Goal: Task Accomplishment & Management: Use online tool/utility

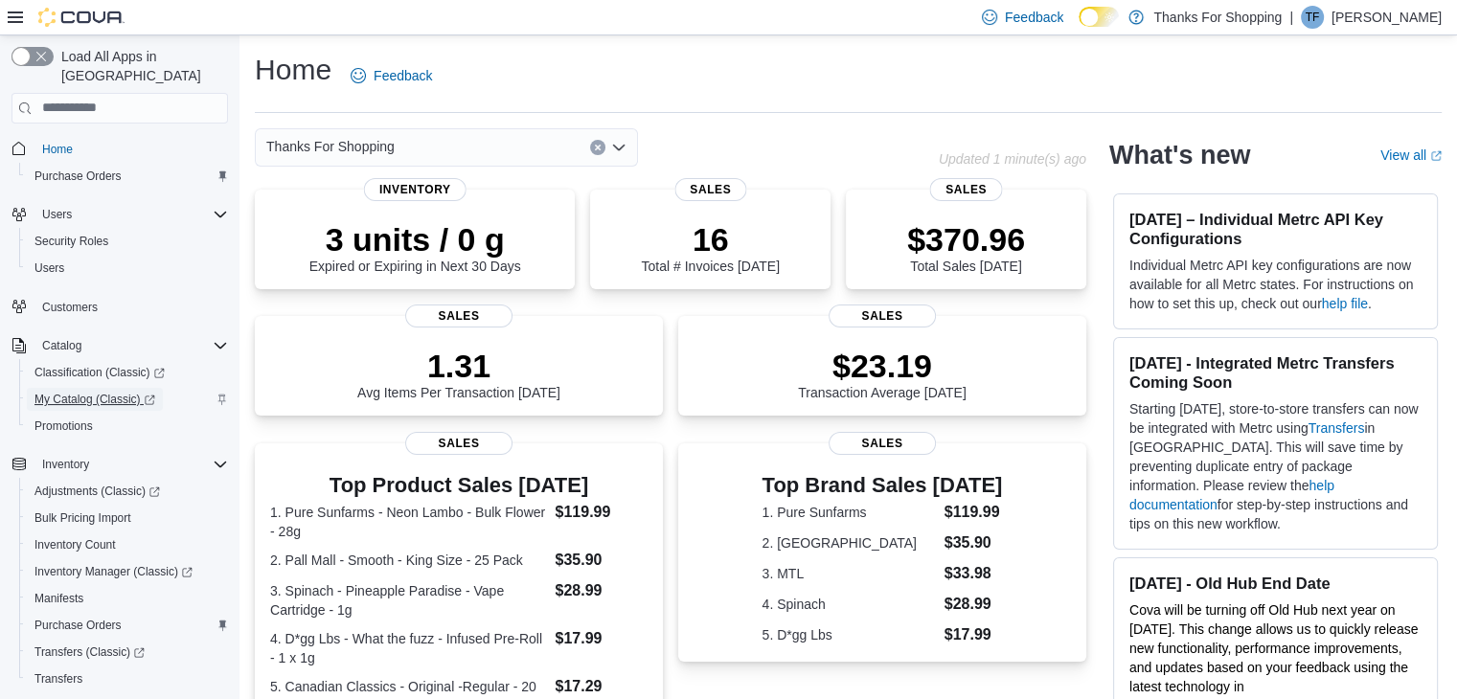
click at [100, 392] on span "My Catalog (Classic)" at bounding box center [94, 399] width 121 height 15
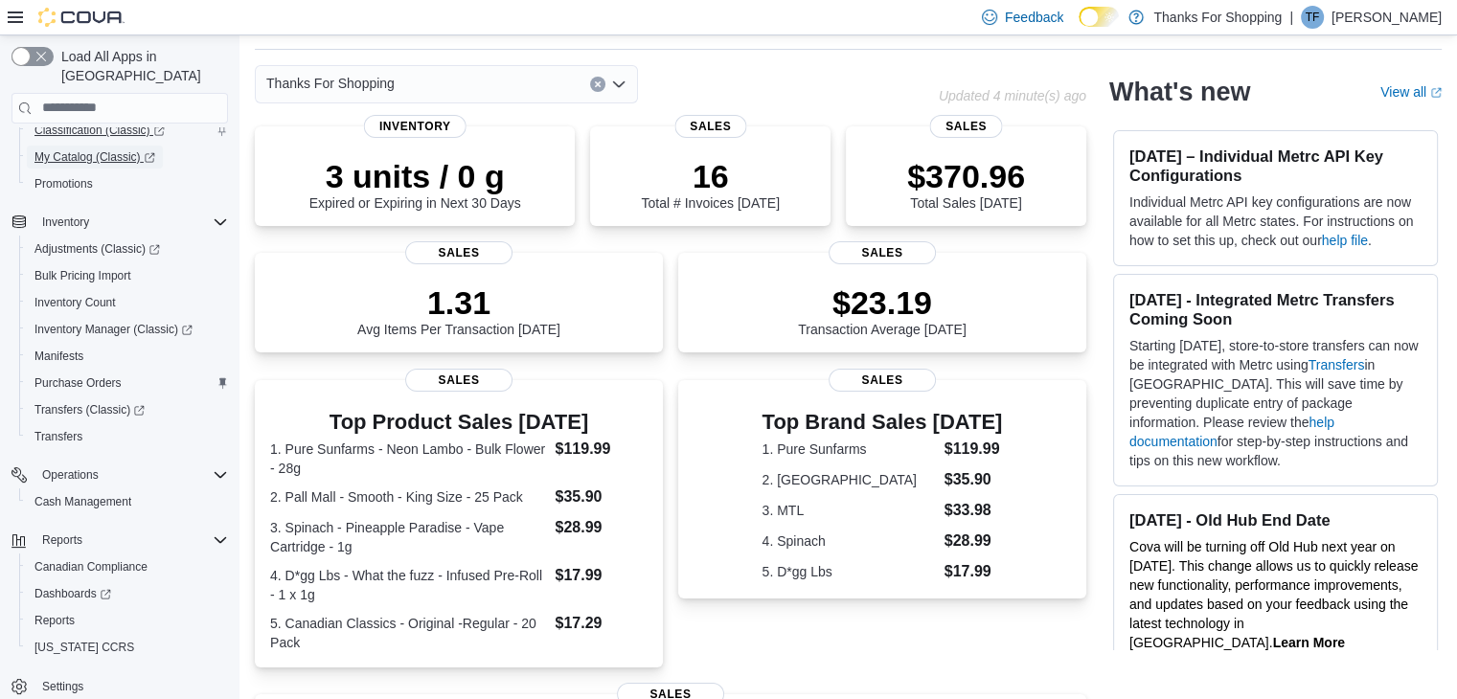
scroll to position [192, 0]
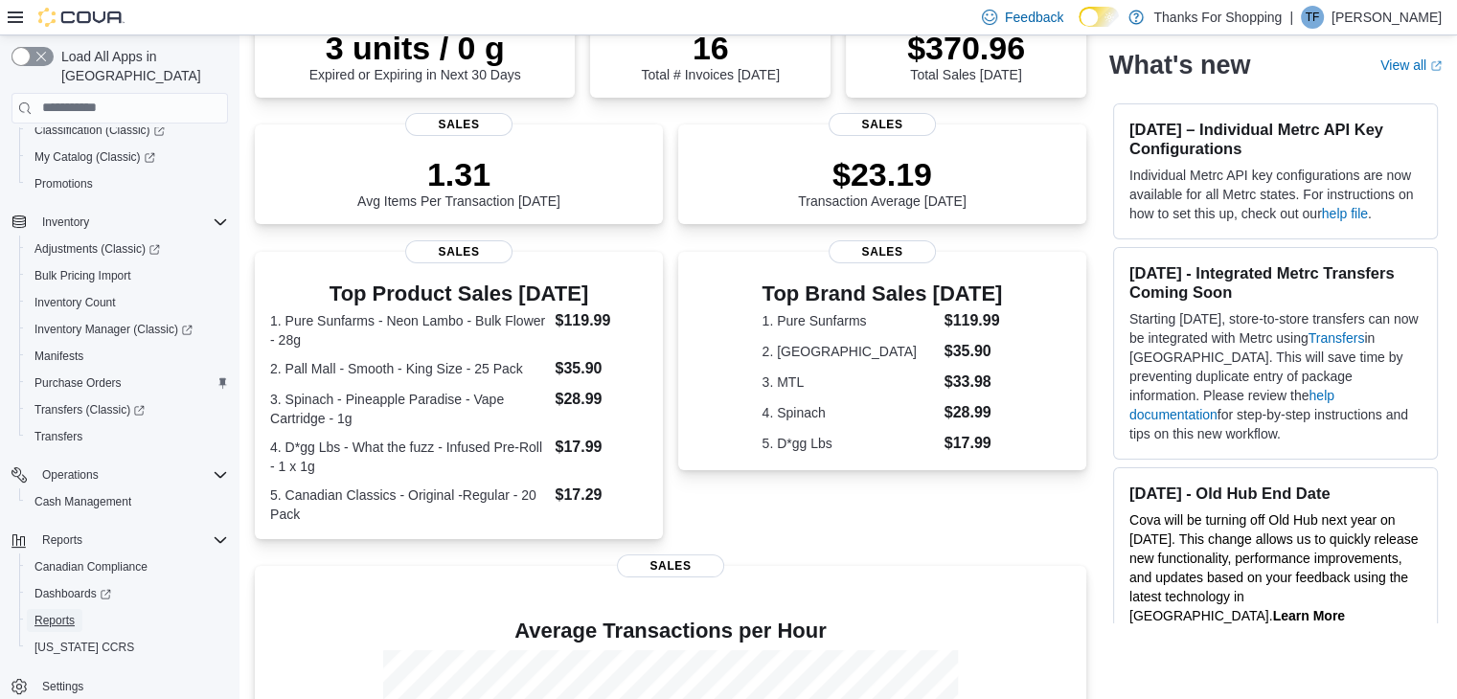
drag, startPoint x: 50, startPoint y: 599, endPoint x: 531, endPoint y: 432, distance: 509.0
click at [51, 613] on span "Reports" at bounding box center [54, 620] width 40 height 15
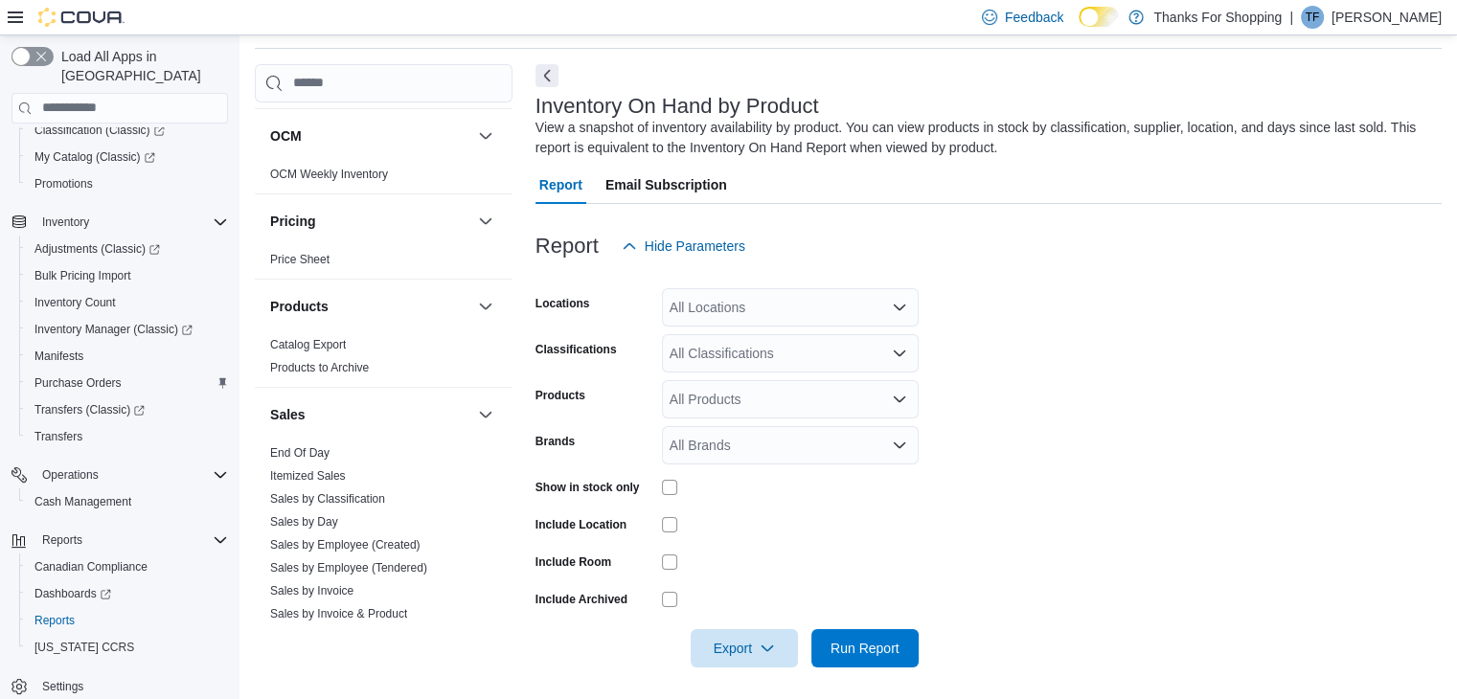
scroll to position [1320, 0]
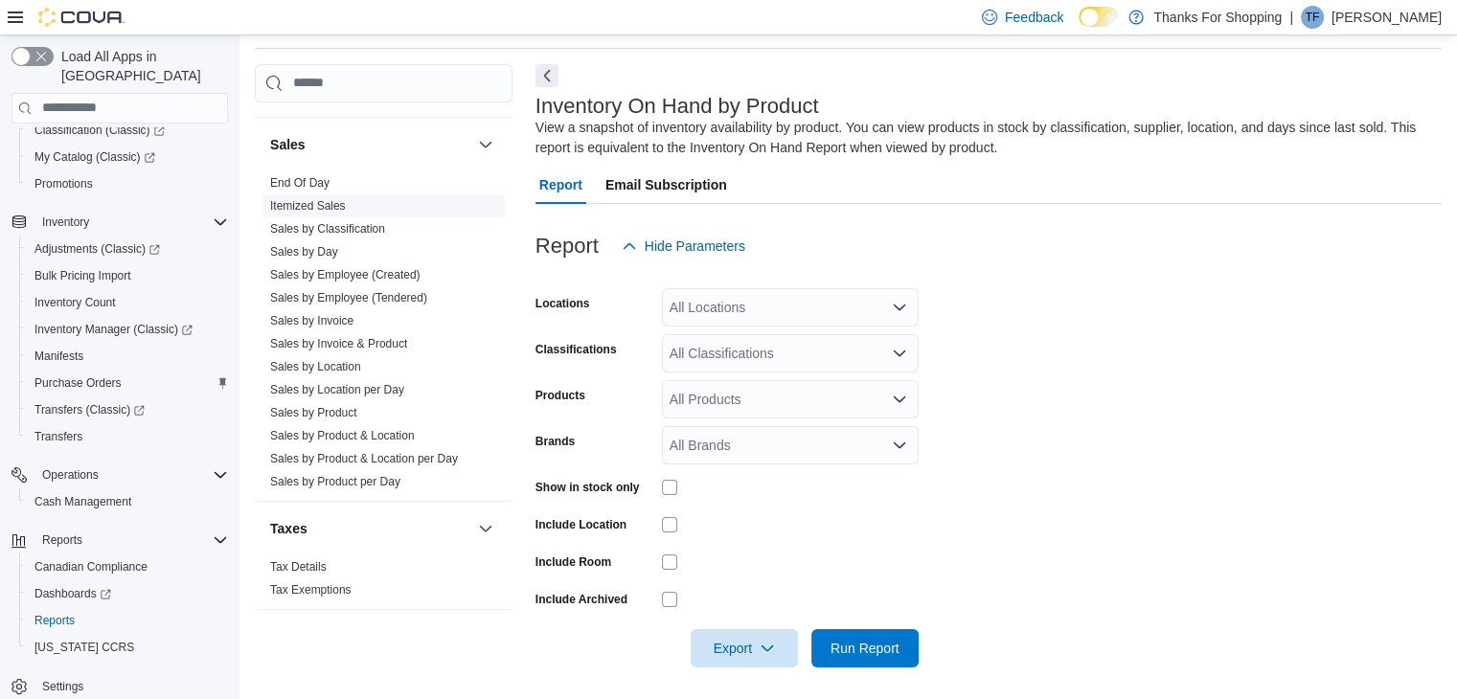
click at [317, 200] on link "Itemized Sales" at bounding box center [308, 205] width 76 height 13
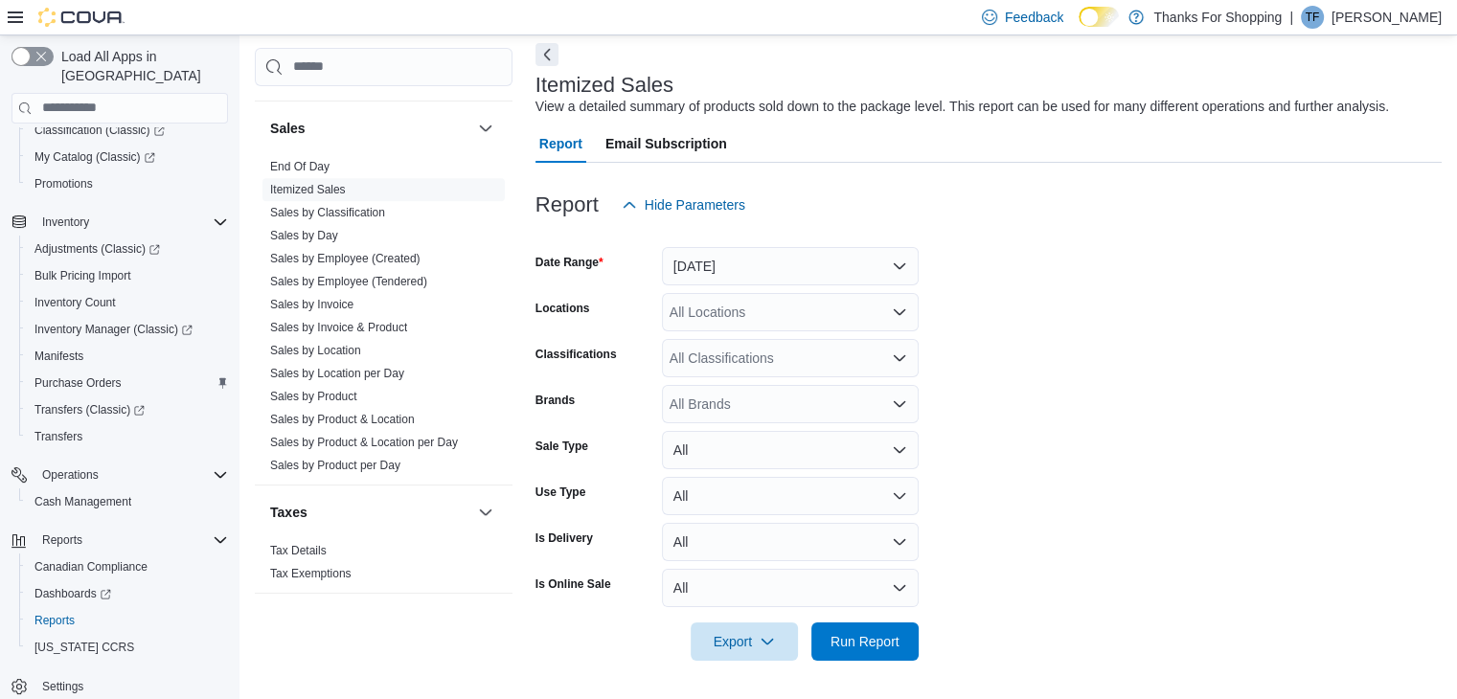
scroll to position [104, 0]
click at [739, 258] on button "Yesterday" at bounding box center [790, 266] width 257 height 38
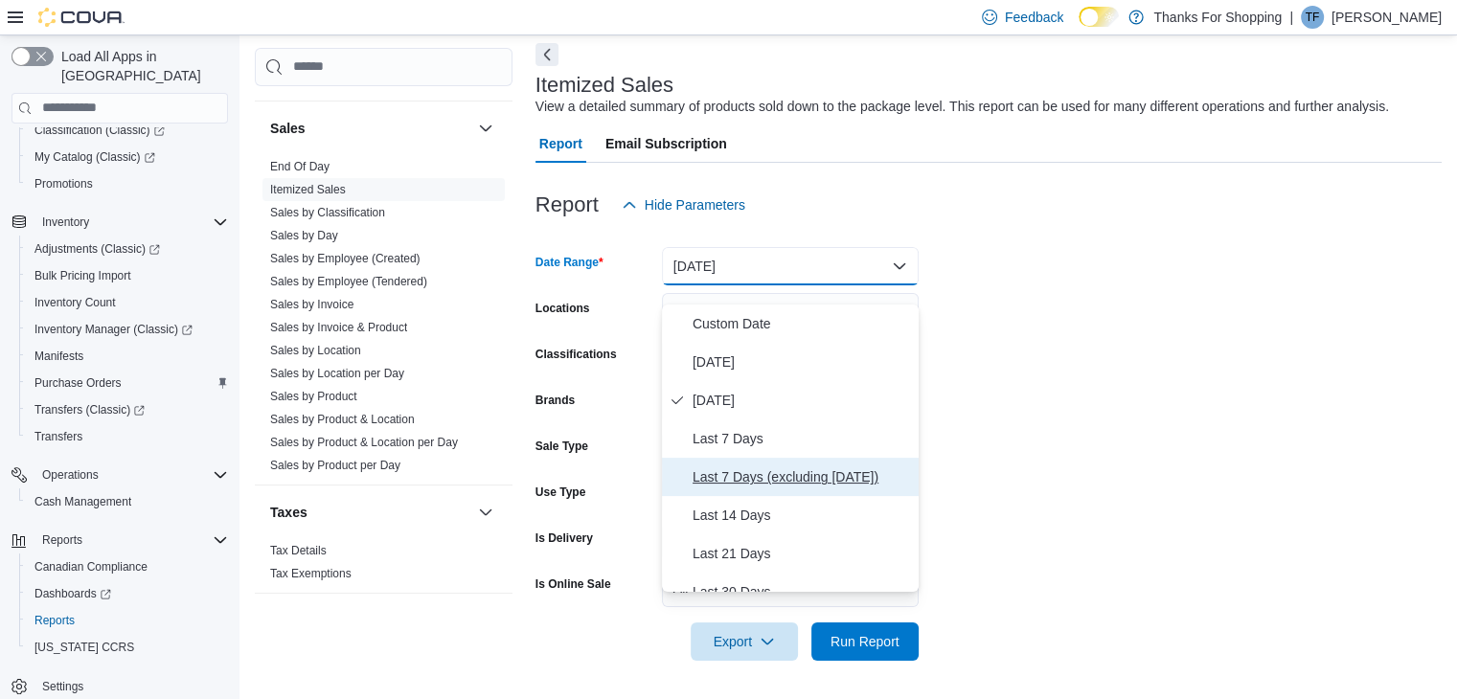
click at [768, 466] on span "Last 7 Days (excluding today)" at bounding box center [802, 477] width 218 height 23
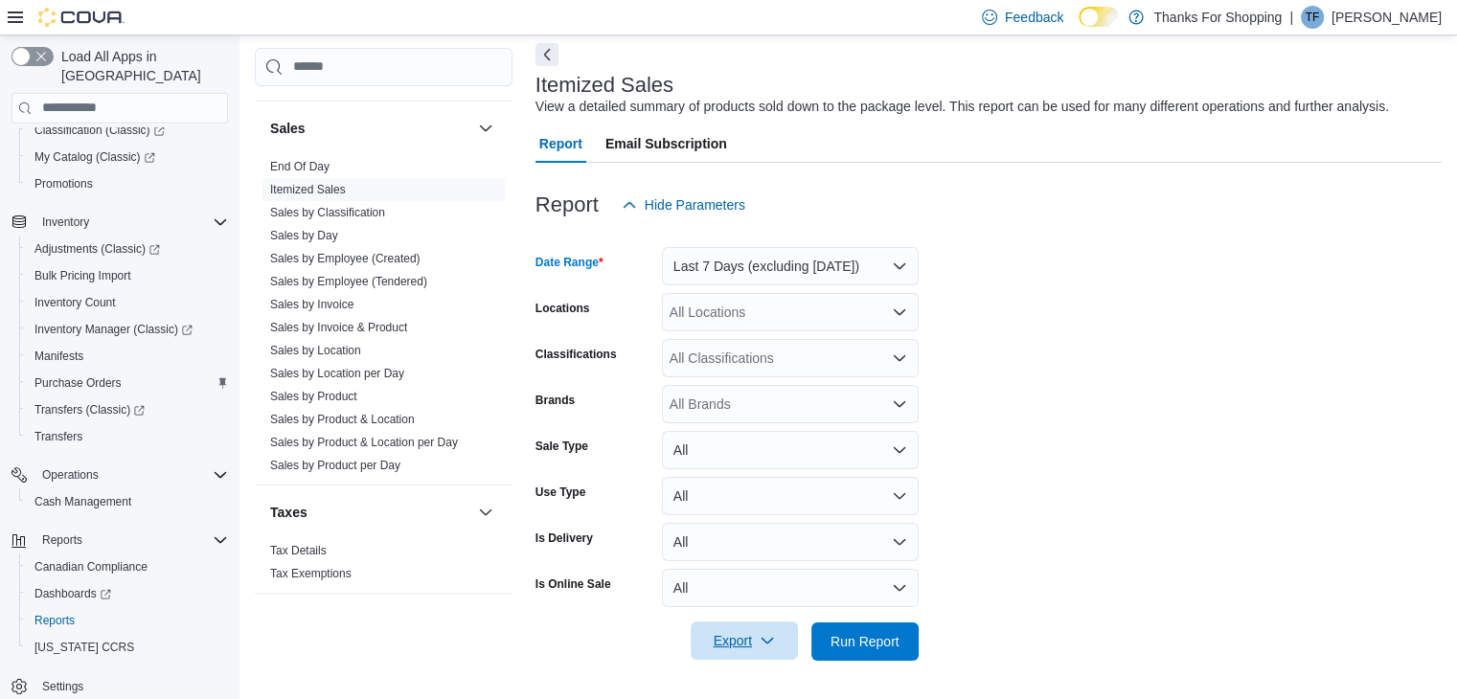
click at [753, 658] on span "Export" at bounding box center [744, 641] width 84 height 38
click at [766, 536] on span "Export to Excel" at bounding box center [744, 543] width 86 height 15
